Goal: Complete application form: Complete application form

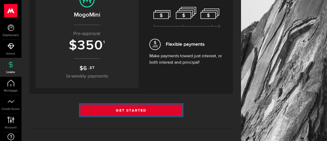
drag, startPoint x: 0, startPoint y: 0, endPoint x: 141, endPoint y: 111, distance: 179.6
click at [141, 111] on link "Get Started" at bounding box center [131, 110] width 102 height 11
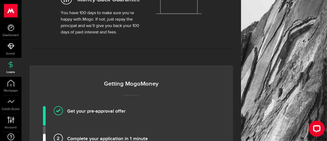
scroll to position [295, 0]
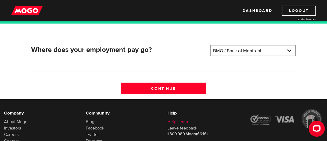
scroll to position [188, 0]
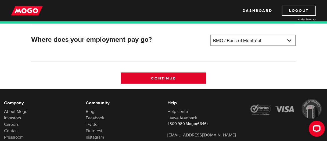
click at [167, 83] on input "Continue" at bounding box center [163, 78] width 85 height 11
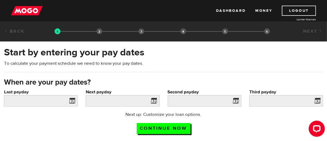
click at [73, 101] on span at bounding box center [71, 102] width 8 height 9
click at [63, 103] on input "Last payday" at bounding box center [41, 101] width 74 height 11
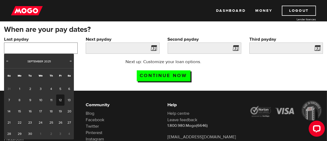
scroll to position [54, 0]
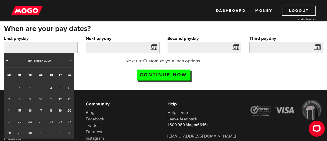
click at [6, 60] on span "Prev" at bounding box center [7, 60] width 4 height 4
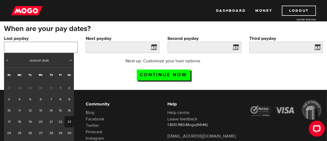
scroll to position [80, 0]
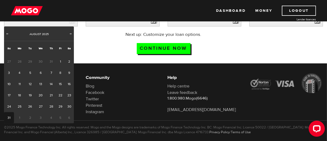
click at [10, 114] on link "31" at bounding box center [9, 117] width 10 height 11
type input "[DATE]"
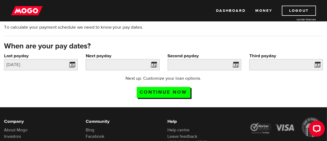
scroll to position [27, 0]
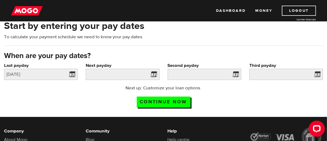
click at [156, 77] on span at bounding box center [153, 75] width 8 height 9
click at [144, 73] on input "Next payday" at bounding box center [123, 74] width 74 height 11
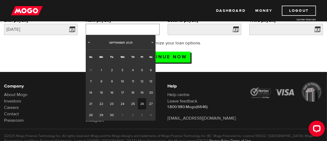
scroll to position [80, 0]
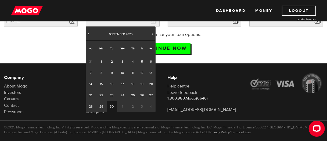
click at [112, 107] on link "30" at bounding box center [112, 106] width 10 height 11
type input "2025/09/30"
type input "2025/10/30"
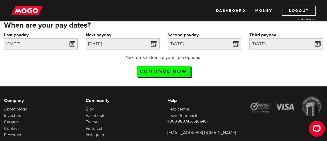
scroll to position [27, 0]
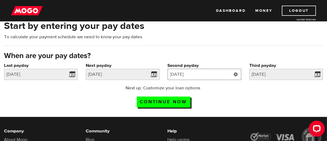
click at [219, 77] on input "2025/10/30" at bounding box center [204, 74] width 74 height 11
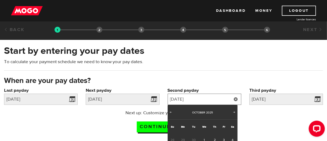
scroll to position [0, 0]
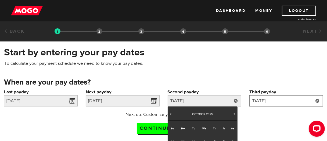
click at [272, 102] on input "2025/11/29" at bounding box center [286, 101] width 74 height 11
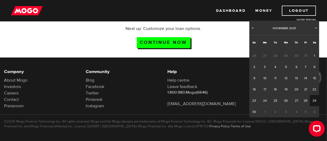
scroll to position [87, 0]
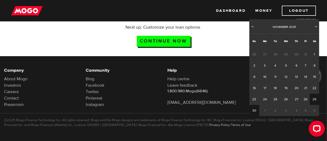
click at [256, 112] on link "30" at bounding box center [254, 110] width 10 height 11
type input "2025/11/30"
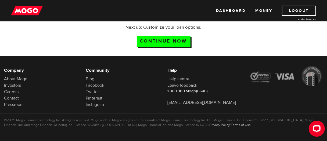
scroll to position [34, 0]
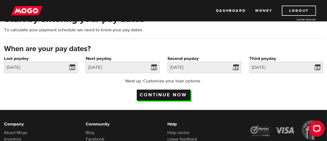
click at [175, 97] on input "Continue now" at bounding box center [164, 95] width 54 height 11
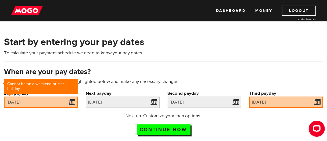
scroll to position [24, 0]
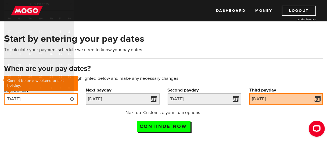
click at [39, 98] on input "2025/08/31" at bounding box center [41, 99] width 74 height 11
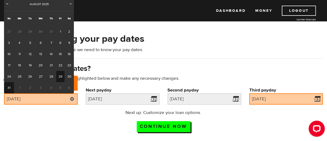
click at [60, 76] on link "29" at bounding box center [60, 76] width 8 height 11
type input "2025/08/29"
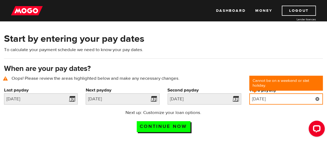
click at [275, 98] on input "[DATE]" at bounding box center [286, 99] width 74 height 11
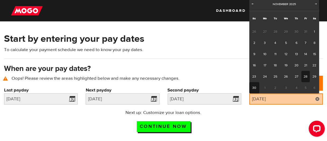
click at [307, 77] on link "28" at bounding box center [305, 76] width 8 height 11
type input "2025/11/28"
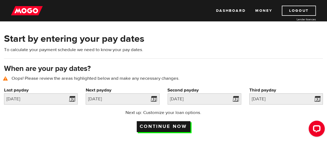
click at [167, 125] on input "Continue now" at bounding box center [164, 127] width 54 height 11
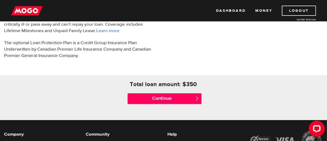
scroll to position [214, 0]
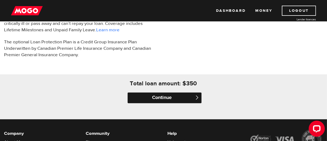
click at [177, 101] on input "Continue" at bounding box center [164, 98] width 74 height 11
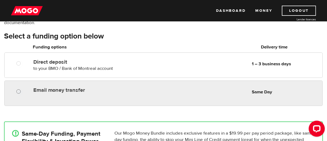
radio input "true"
click at [20, 95] on input "Email money transfer" at bounding box center [19, 92] width 7 height 7
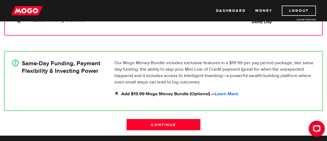
scroll to position [134, 0]
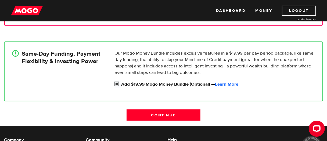
click at [117, 82] on input "Add $19.99 Mogo Money Bundle (Optional) — Learn More" at bounding box center [117, 84] width 7 height 7
checkbox input "false"
radio input "false"
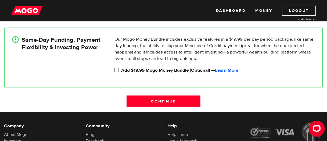
scroll to position [161, 0]
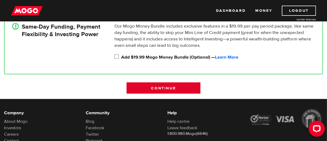
click at [168, 90] on input "Continue" at bounding box center [163, 88] width 74 height 11
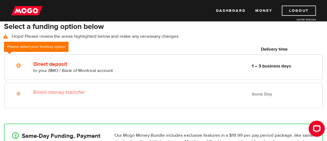
scroll to position [72, 0]
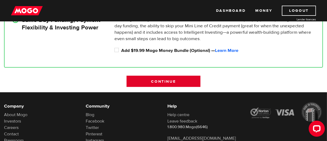
click at [166, 79] on input "Continue" at bounding box center [163, 81] width 74 height 11
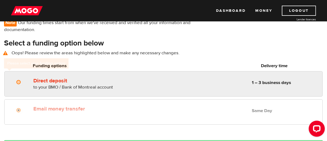
scroll to position [45, 0]
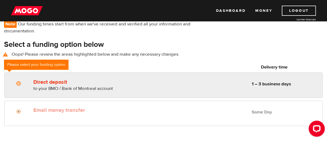
radio input "true"
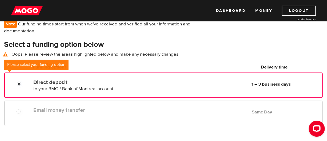
click at [89, 87] on span "to your BMO / Bank of Montreal account" at bounding box center [73, 89] width 80 height 6
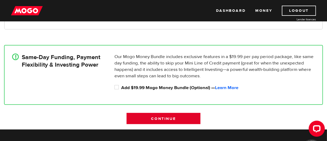
scroll to position [152, 0]
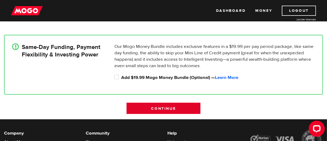
click at [186, 111] on input "Continue" at bounding box center [163, 108] width 74 height 11
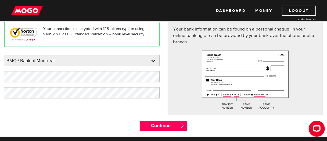
scroll to position [107, 0]
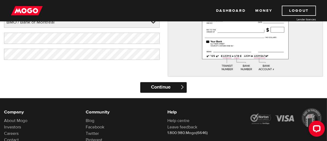
click at [160, 89] on input "Continue" at bounding box center [163, 87] width 46 height 11
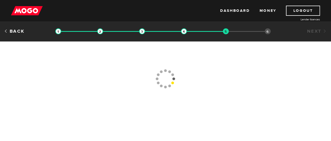
type input "(519) 432-1115"
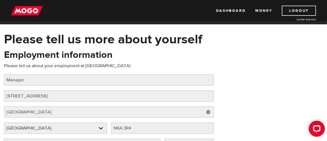
scroll to position [27, 0]
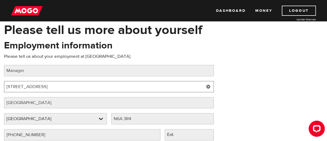
click at [91, 85] on input "560 Wellington St" at bounding box center [109, 86] width 210 height 11
click at [0, 84] on div "Employment information Please tell us about your employment at Terracorp Job ti…" at bounding box center [109, 92] width 218 height 107
click at [55, 85] on input "560 Wellington St" at bounding box center [109, 86] width 210 height 11
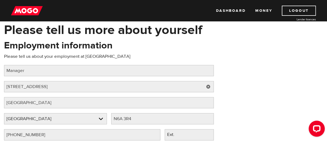
click at [206, 87] on link at bounding box center [208, 86] width 11 height 11
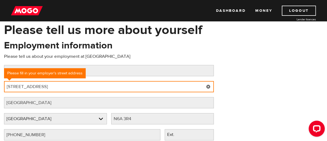
type input "1299 Huron St."
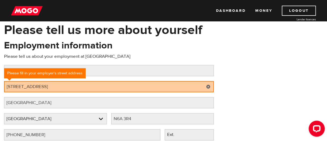
click at [249, 96] on div "Employment information Please tell us about your employment at Terracorp Job ti…" at bounding box center [163, 92] width 327 height 107
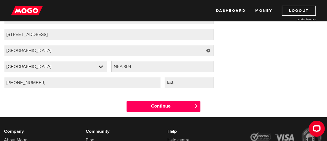
scroll to position [80, 0]
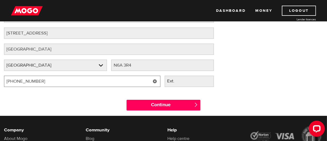
drag, startPoint x: 39, startPoint y: 82, endPoint x: 0, endPoint y: 83, distance: 38.7
click at [0, 83] on div "Employment information Please tell us about your employment at Terracorp Job ti…" at bounding box center [109, 39] width 218 height 107
type input "(519) 902-1245"
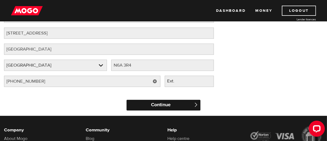
click at [152, 107] on input "Continue" at bounding box center [163, 105] width 74 height 11
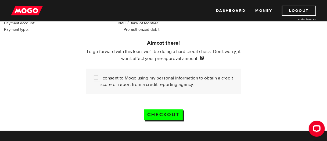
scroll to position [161, 0]
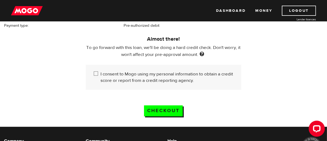
click at [95, 73] on input "I consent to Mogo using my personal information to obtain a credit score or rep…" at bounding box center [97, 74] width 7 height 7
checkbox input "true"
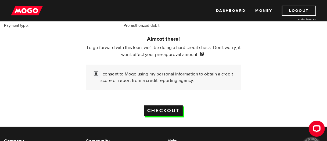
click at [150, 109] on input "Checkout" at bounding box center [163, 111] width 39 height 11
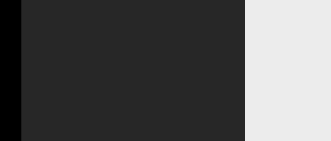
click at [142, 9] on div at bounding box center [132, 70] width 223 height 141
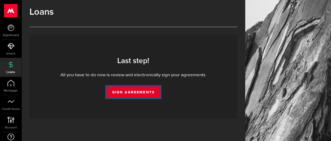
click at [118, 95] on link "Sign Agreements" at bounding box center [133, 92] width 53 height 11
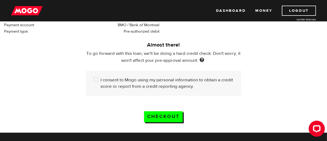
scroll to position [161, 0]
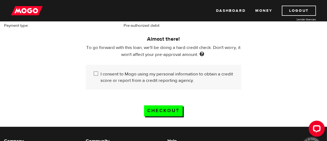
click at [96, 74] on input "I consent to Mogo using my personal information to obtain a credit score or rep…" at bounding box center [97, 74] width 7 height 7
checkbox input "true"
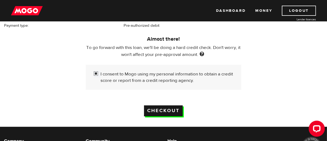
click at [155, 109] on input "Checkout" at bounding box center [163, 111] width 39 height 11
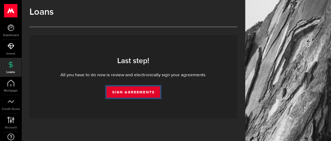
click at [138, 93] on link "Sign Agreements" at bounding box center [133, 92] width 53 height 11
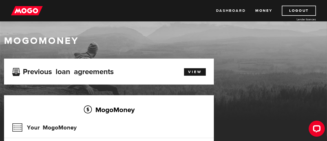
click at [222, 12] on link "Dashboard" at bounding box center [231, 11] width 30 height 10
